Goal: Task Accomplishment & Management: Manage account settings

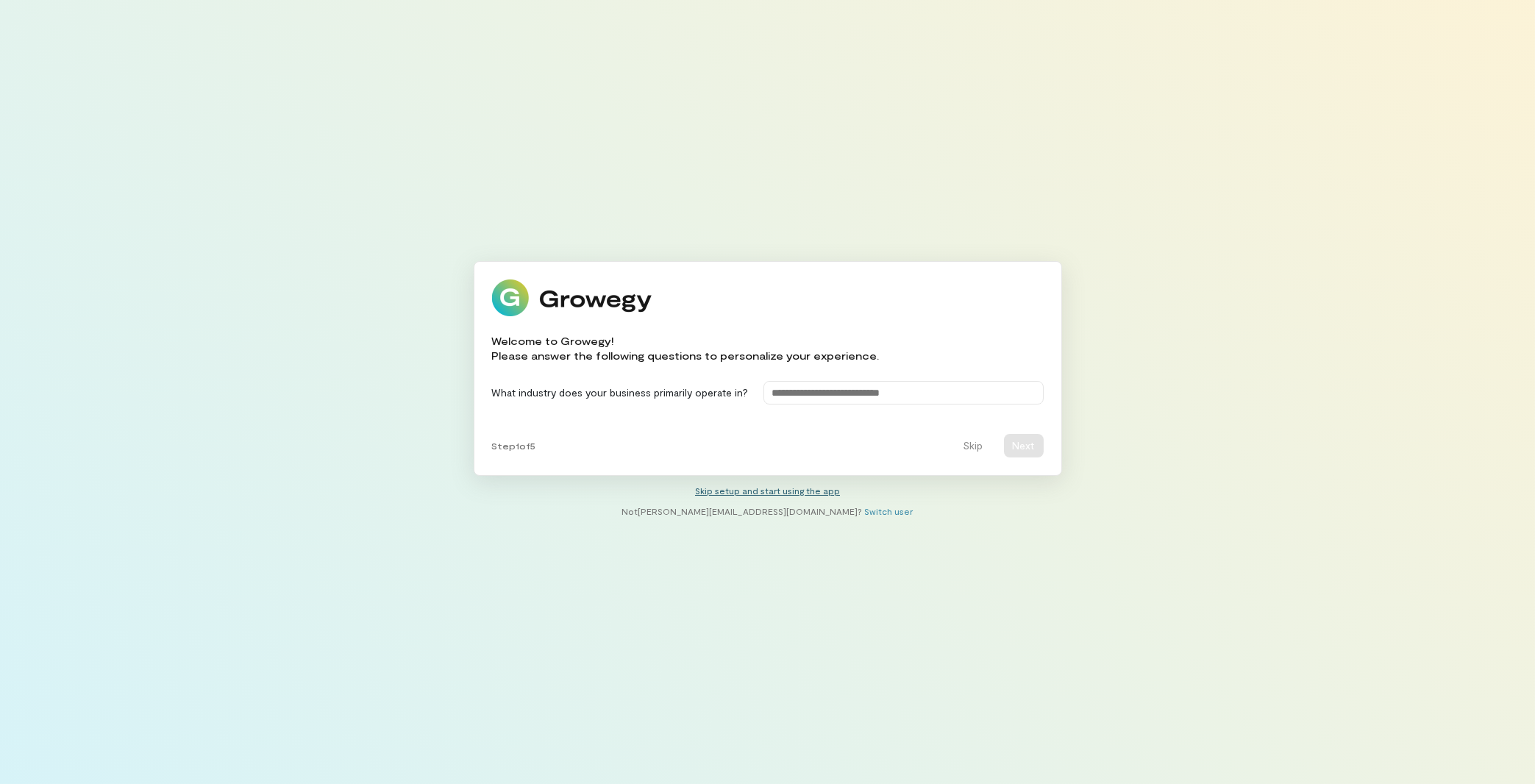
click at [802, 493] on link "Skip setup and start using the app" at bounding box center [767, 490] width 144 height 10
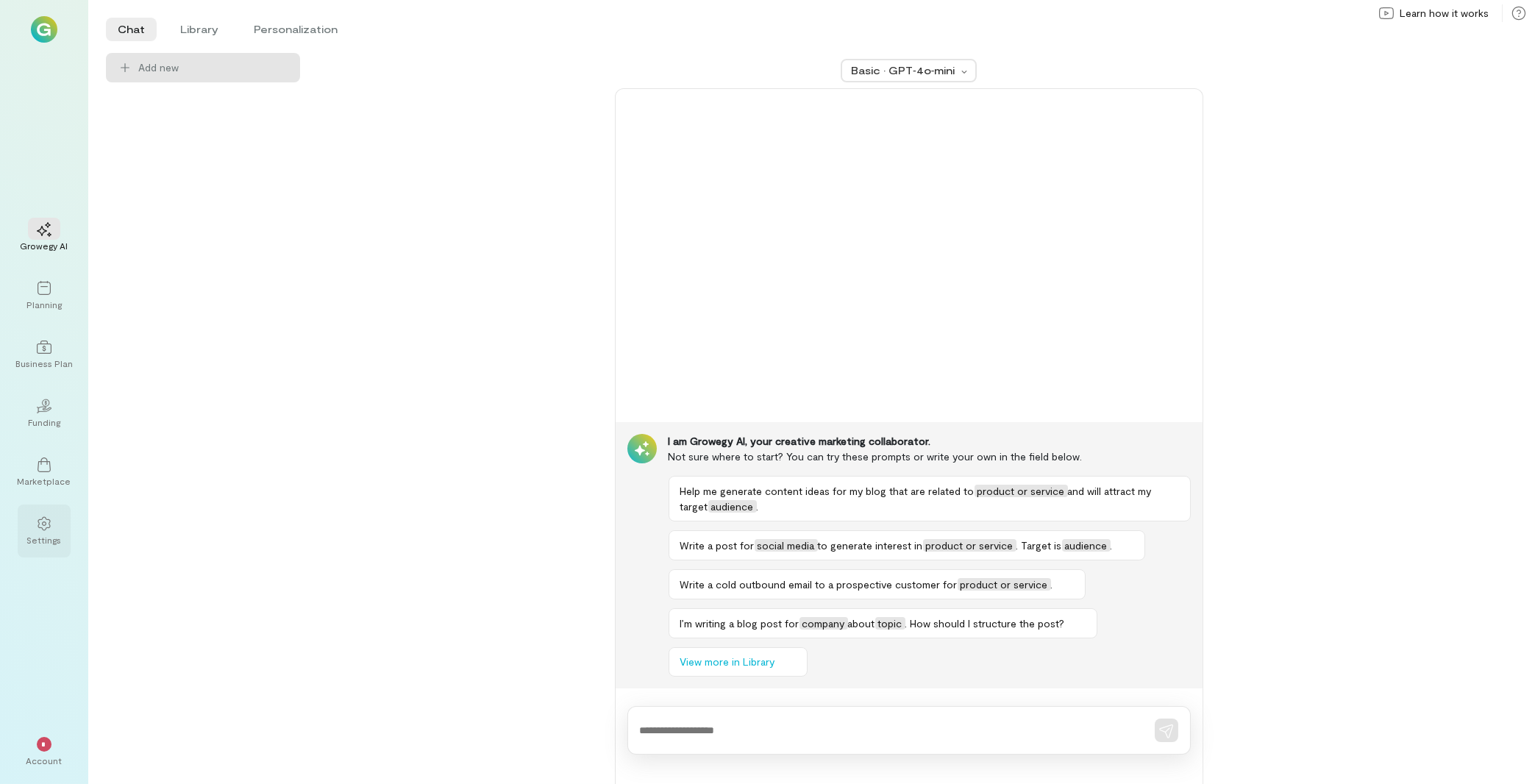
click at [46, 526] on icon at bounding box center [44, 524] width 15 height 15
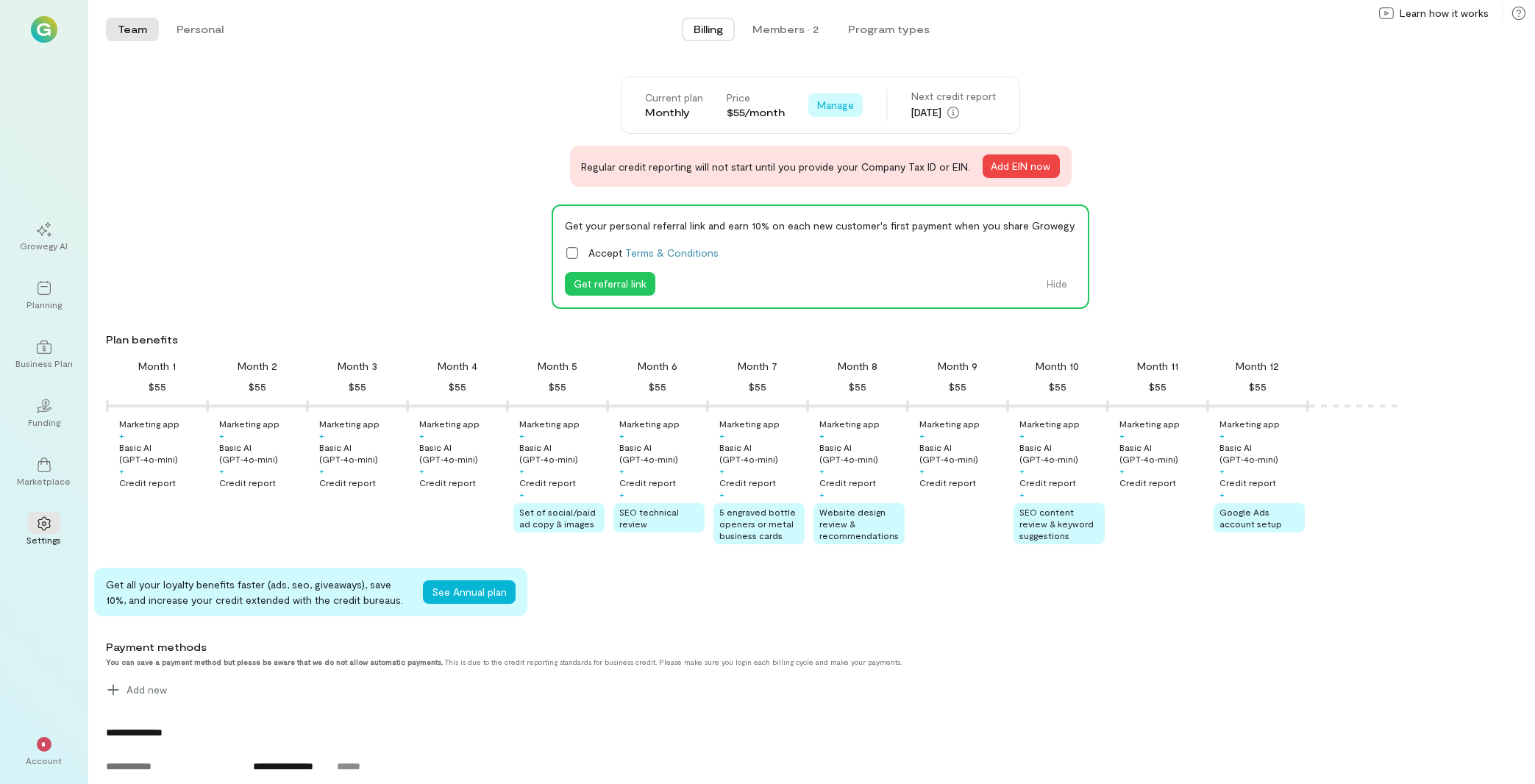
click at [835, 108] on span "Manage" at bounding box center [835, 105] width 37 height 15
click at [874, 174] on span "Cancel plan" at bounding box center [869, 166] width 54 height 15
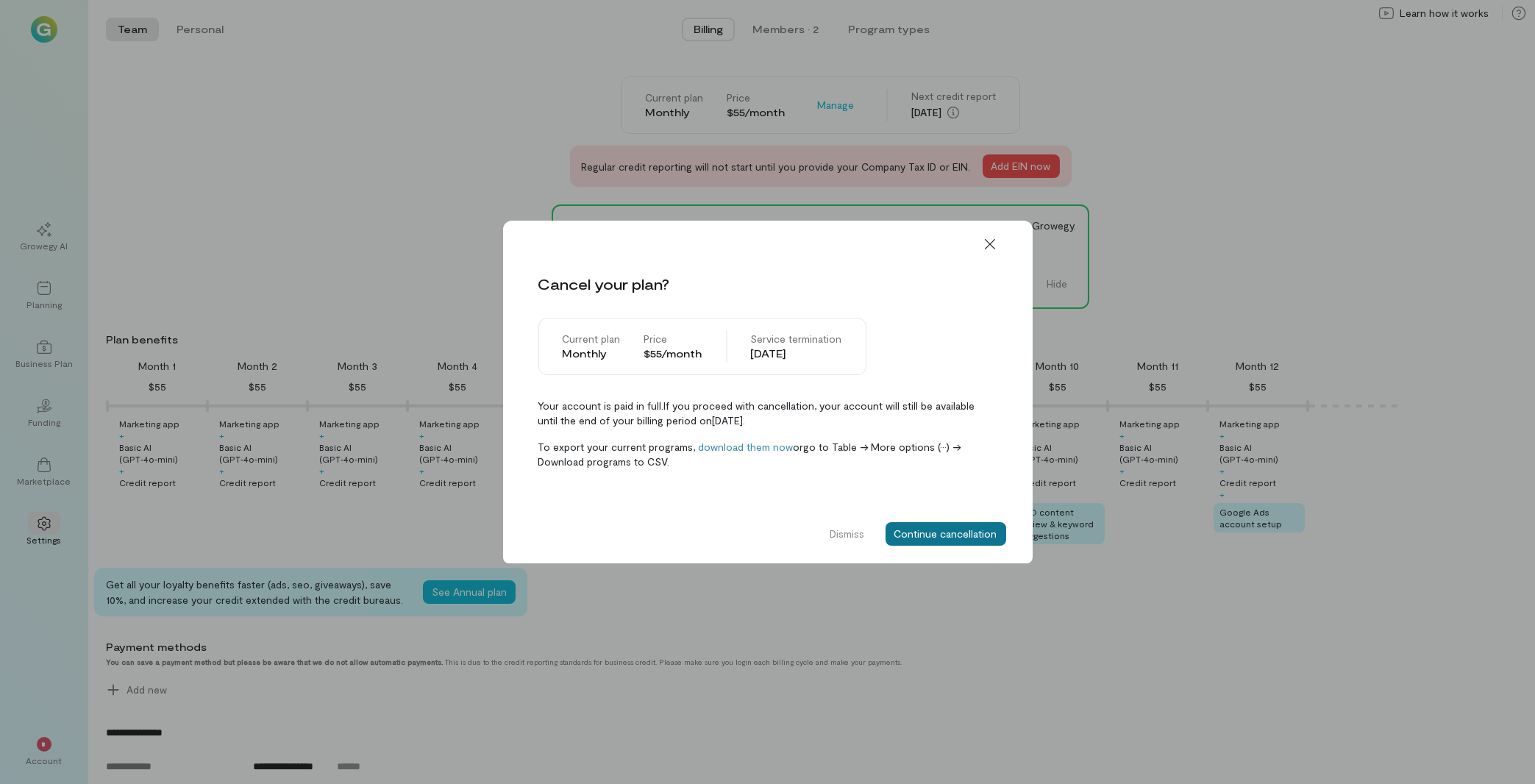
click at [940, 536] on button "Continue cancellation" at bounding box center [945, 534] width 120 height 23
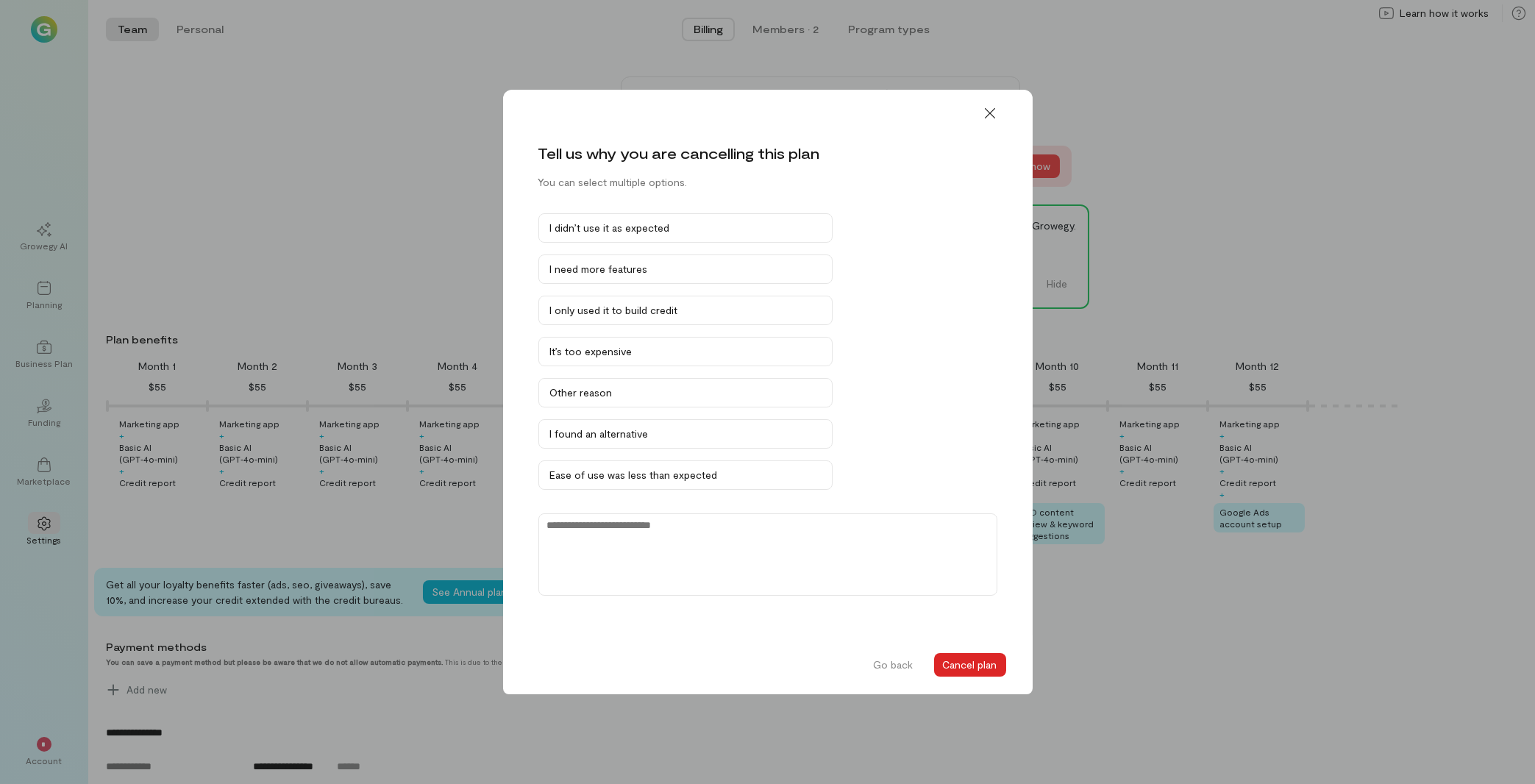
click at [966, 665] on button "Cancel plan" at bounding box center [970, 665] width 72 height 23
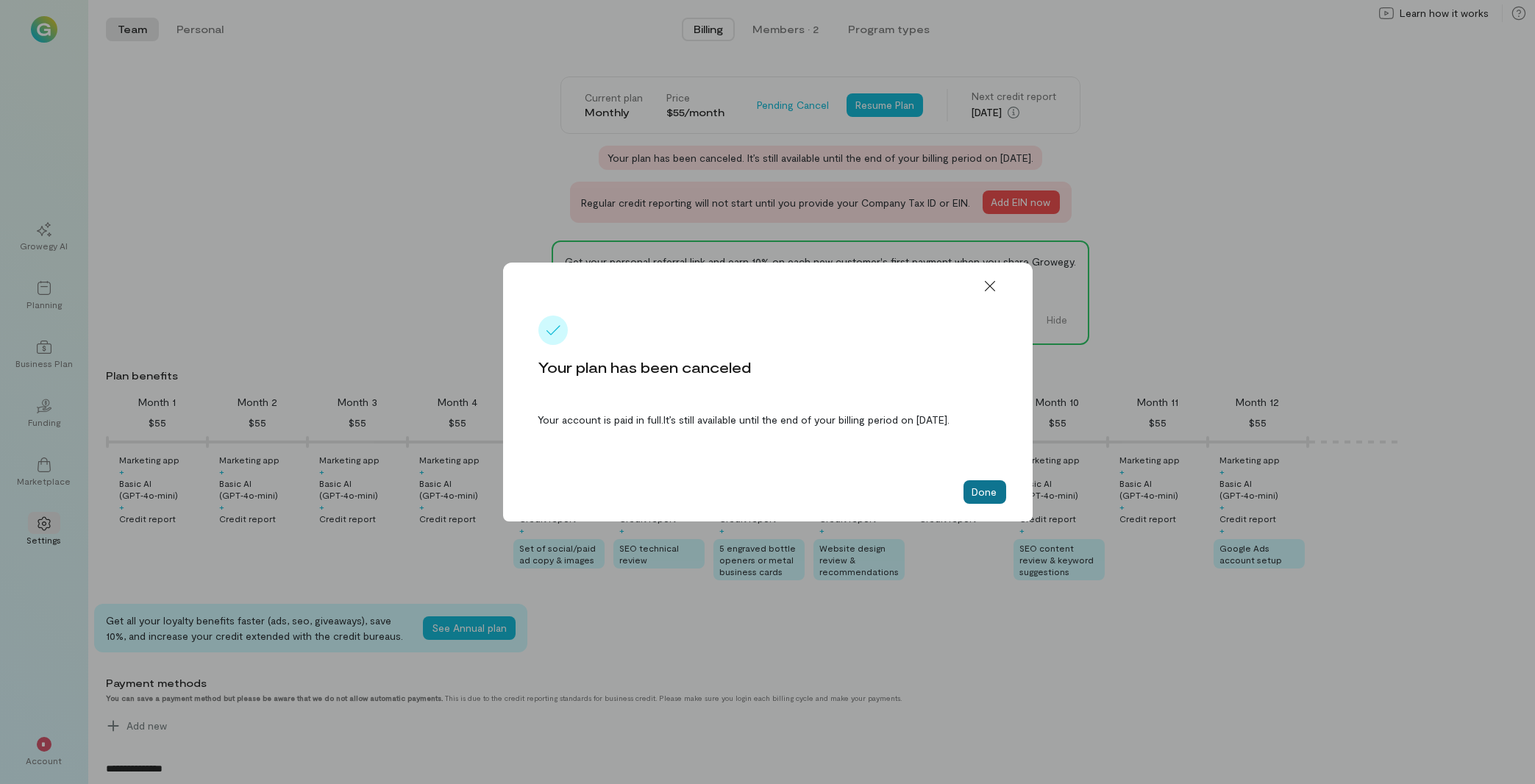
click at [994, 503] on button "Done" at bounding box center [985, 492] width 43 height 23
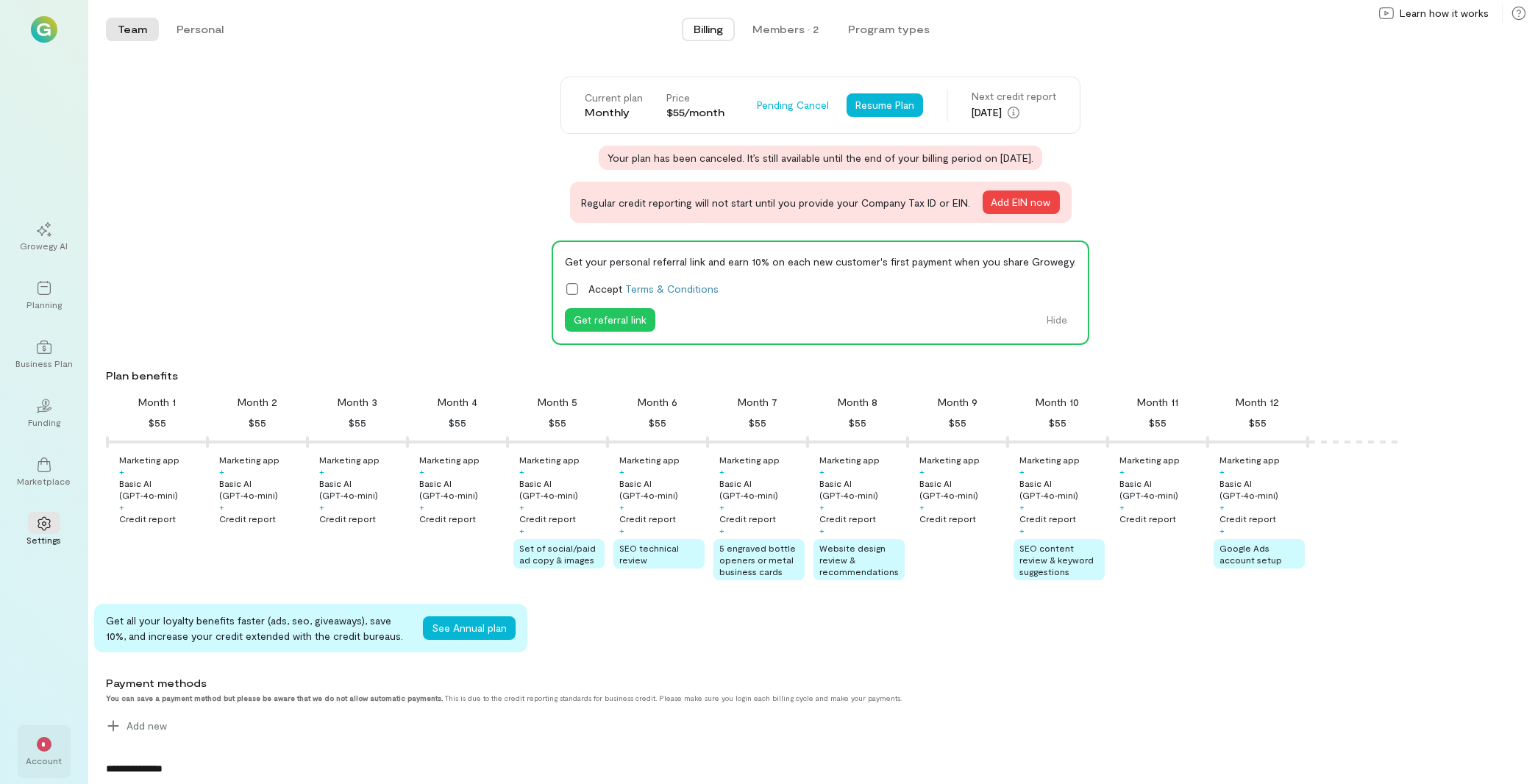
click at [37, 757] on div "Account" at bounding box center [44, 761] width 36 height 12
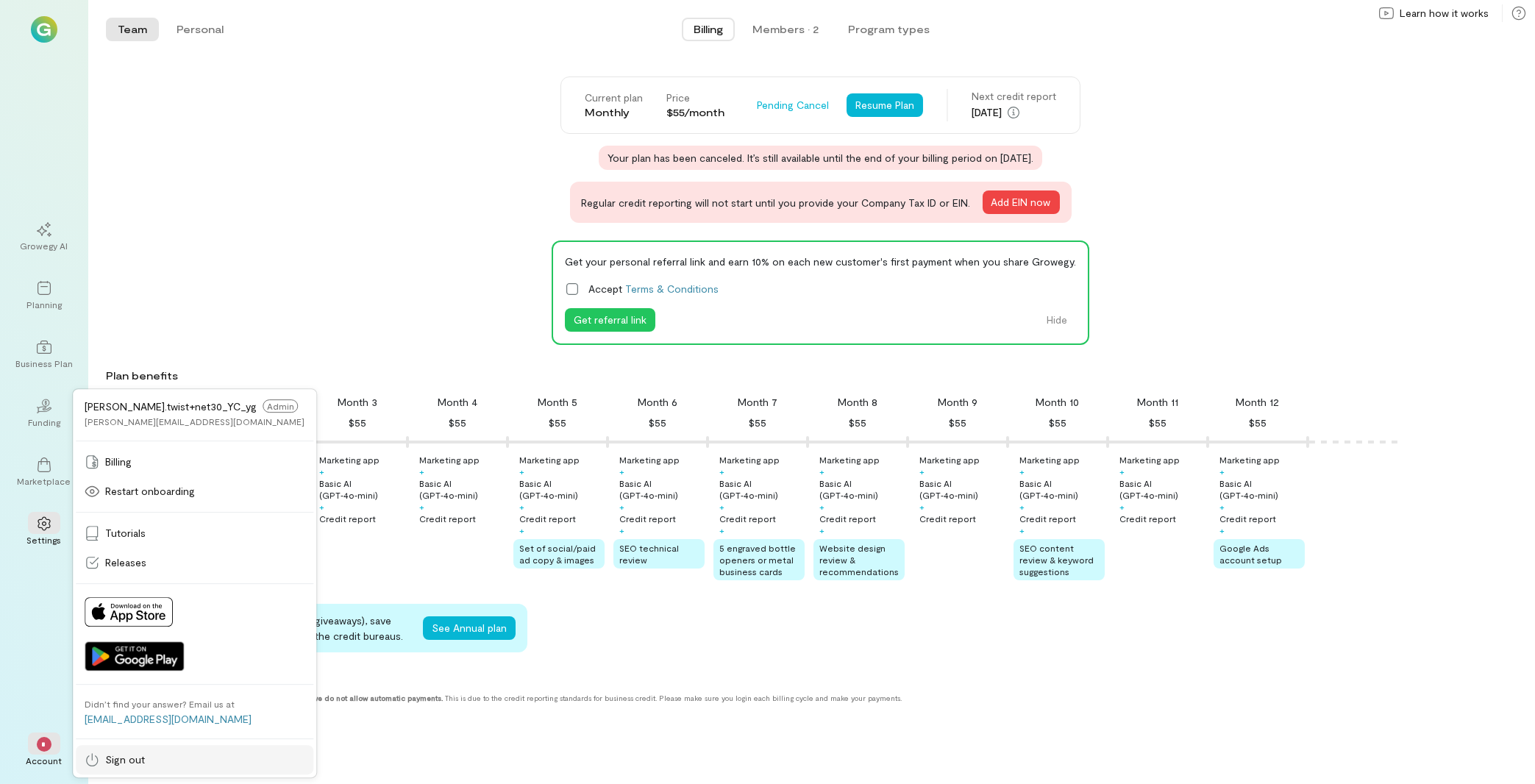
click at [125, 755] on span "Sign out" at bounding box center [125, 760] width 40 height 15
